Goal: Information Seeking & Learning: Find specific fact

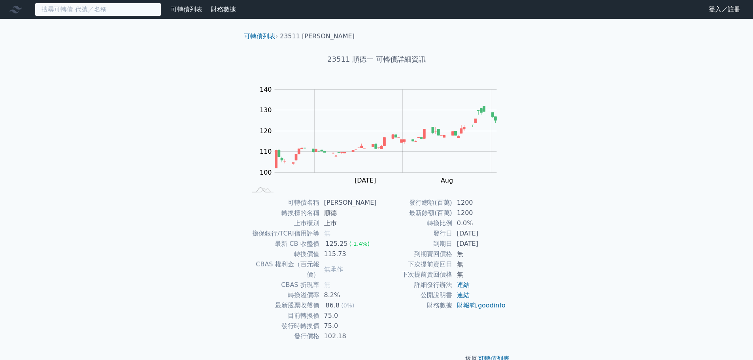
click at [91, 14] on input at bounding box center [98, 9] width 126 height 13
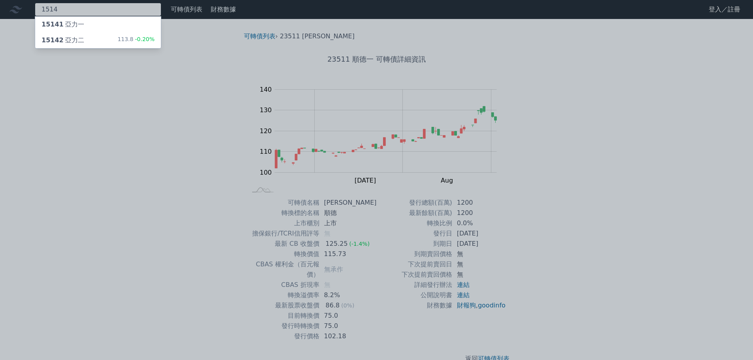
type input "1514"
click at [64, 38] on div "15142 亞力二" at bounding box center [62, 40] width 43 height 9
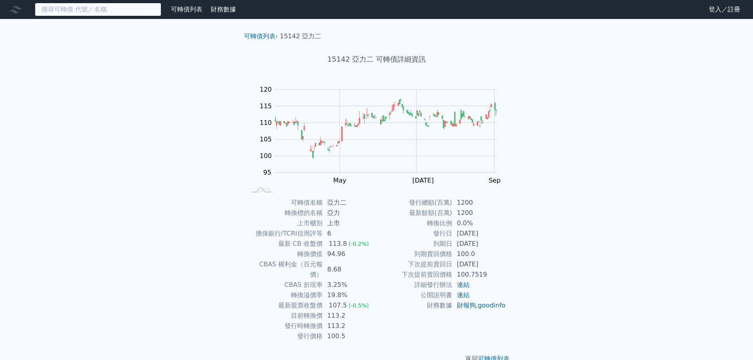
click at [93, 8] on input at bounding box center [98, 9] width 126 height 13
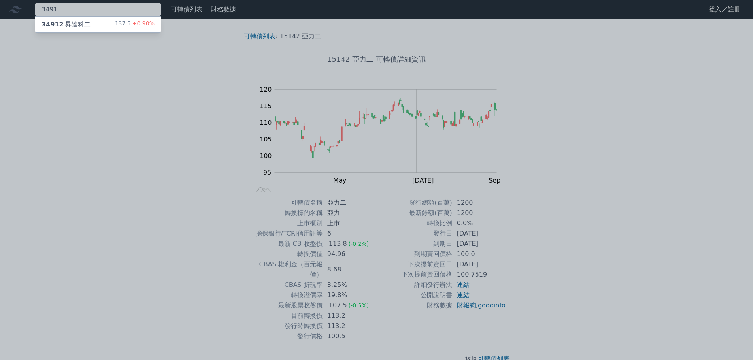
type input "3491"
click at [100, 26] on div "34912 昇達科二 137.5 +0.90%" at bounding box center [98, 25] width 126 height 16
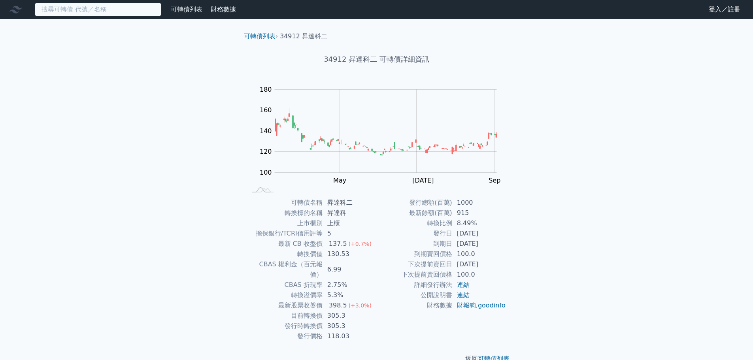
click at [102, 15] on input at bounding box center [98, 9] width 126 height 13
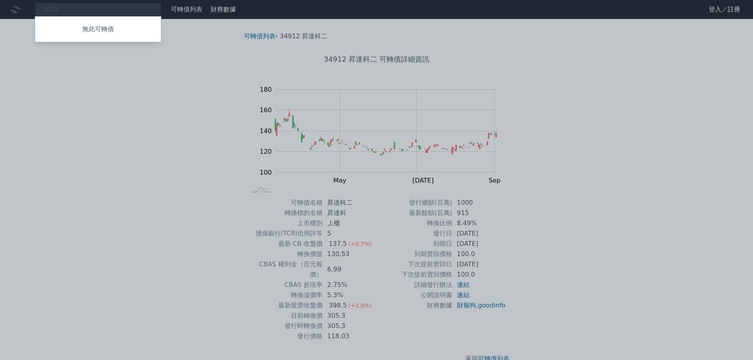
drag, startPoint x: 38, startPoint y: 6, endPoint x: 30, endPoint y: 6, distance: 7.5
click at [30, 6] on div at bounding box center [376, 180] width 753 height 360
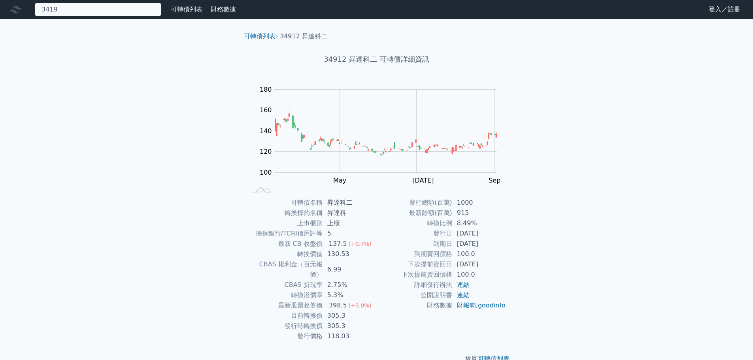
click at [58, 7] on div "3419 無此可轉債" at bounding box center [98, 9] width 126 height 13
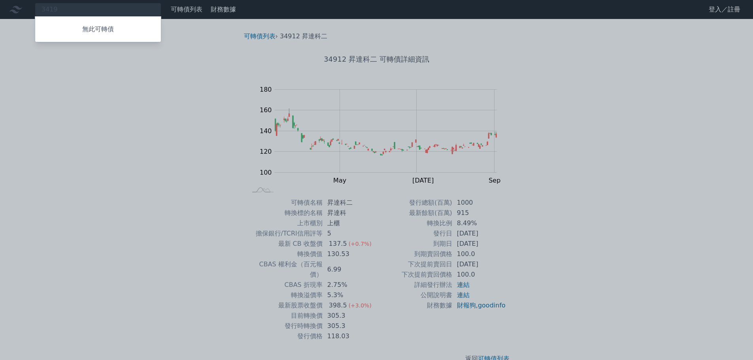
click at [59, 9] on div at bounding box center [376, 180] width 753 height 360
click at [59, 9] on div "3419 無此可轉債" at bounding box center [98, 9] width 126 height 13
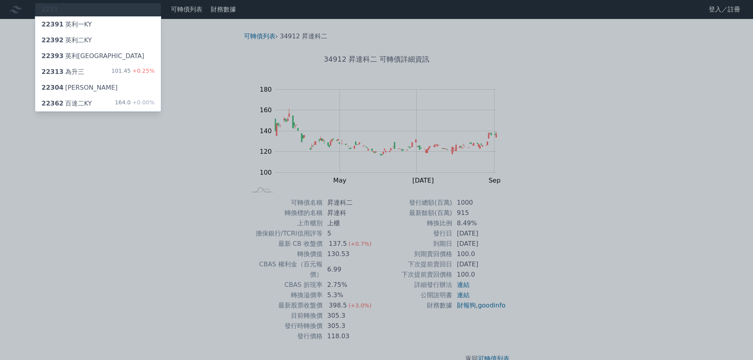
drag, startPoint x: 72, startPoint y: 11, endPoint x: 43, endPoint y: 11, distance: 28.8
click at [43, 11] on div at bounding box center [376, 180] width 753 height 360
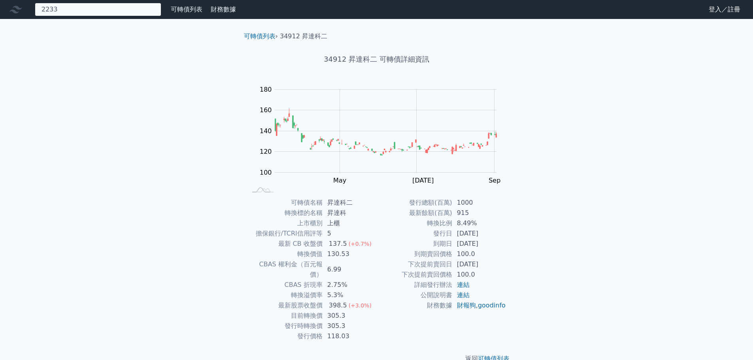
click at [51, 9] on div "2233 22391 英利一KY 22392 英利二KY 22393 英利[GEOGRAPHIC_DATA] 22313 為升三 101.45 +0.25% …" at bounding box center [98, 9] width 126 height 13
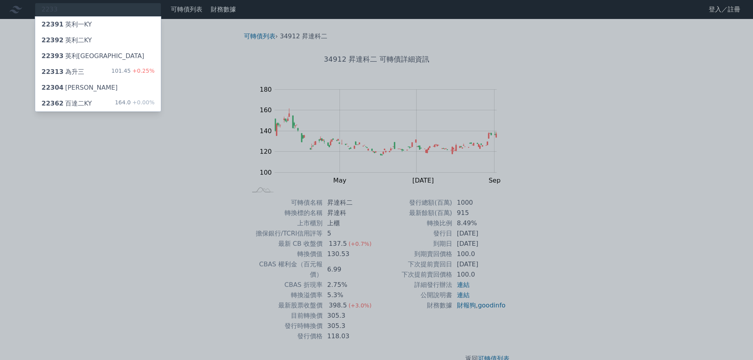
click at [51, 9] on div at bounding box center [376, 180] width 753 height 360
drag, startPoint x: 51, startPoint y: 9, endPoint x: 40, endPoint y: 9, distance: 11.1
click at [40, 9] on div "2233 22391 英利一KY 22392 英利二KY 22393 英利[GEOGRAPHIC_DATA] 22313 為升三 101.45 +0.25% …" at bounding box center [98, 9] width 126 height 13
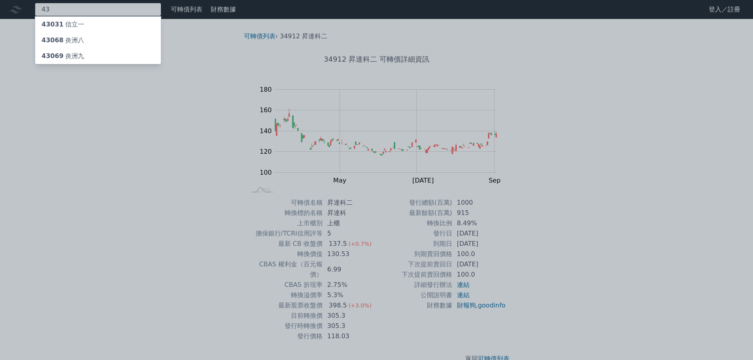
type input "4"
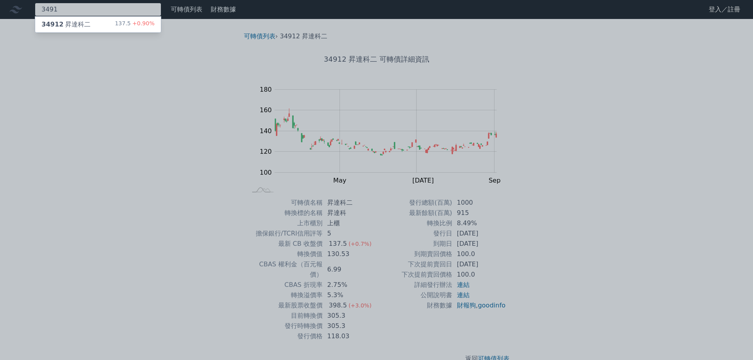
type input "3491"
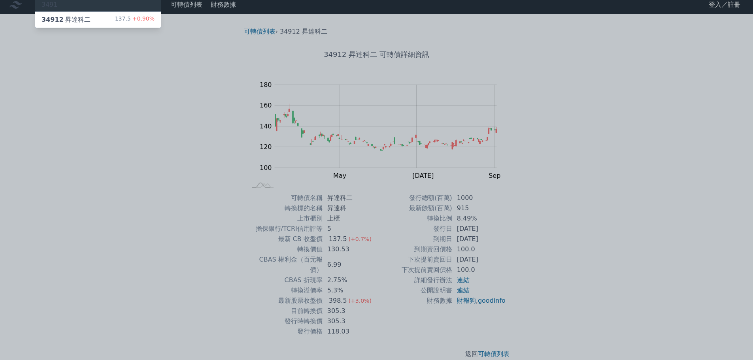
scroll to position [6, 0]
